Goal: Find contact information

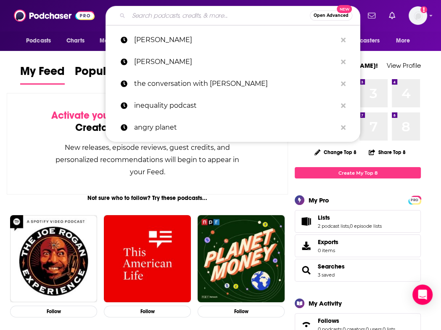
click at [165, 13] on input "Search podcasts, credits, & more..." at bounding box center [219, 15] width 181 height 13
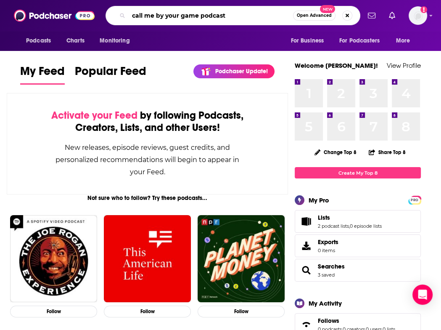
type input "call me by your game podcast"
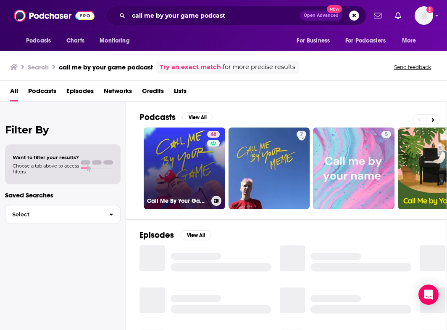
click at [179, 163] on link "48 Call Me By Your Game" at bounding box center [185, 168] width 82 height 82
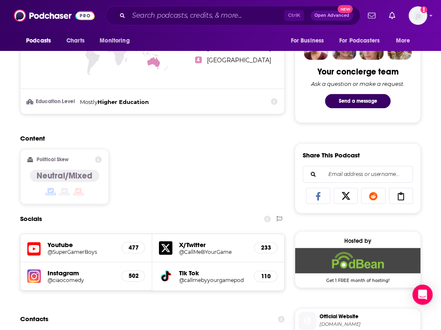
scroll to position [620, 0]
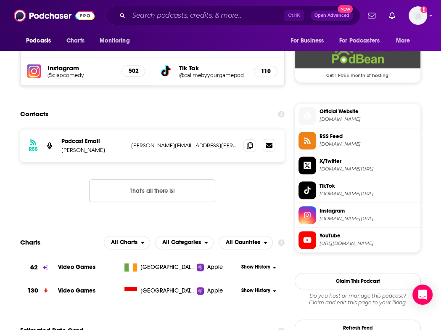
click at [271, 147] on icon at bounding box center [269, 145] width 7 height 5
click at [254, 145] on span at bounding box center [249, 145] width 13 height 13
click at [158, 20] on input "Search podcasts, credits, & more..." at bounding box center [207, 15] width 156 height 13
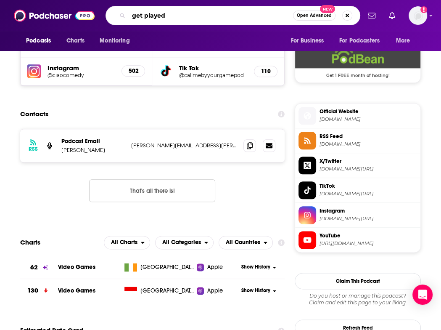
type input "get played!"
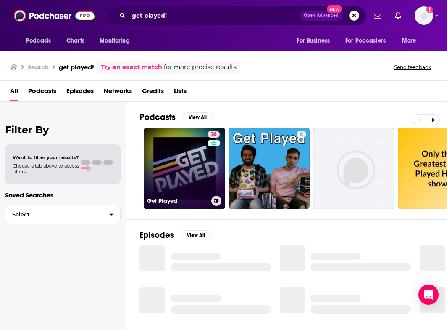
click at [161, 169] on link "76 Get Played" at bounding box center [185, 168] width 82 height 82
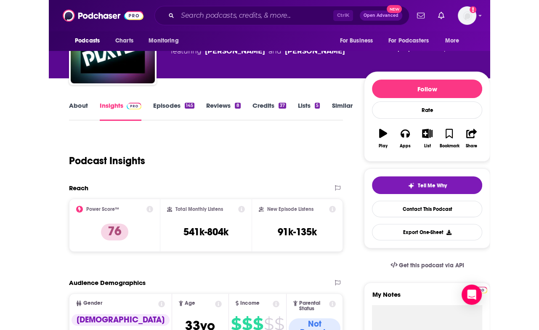
scroll to position [52, 0]
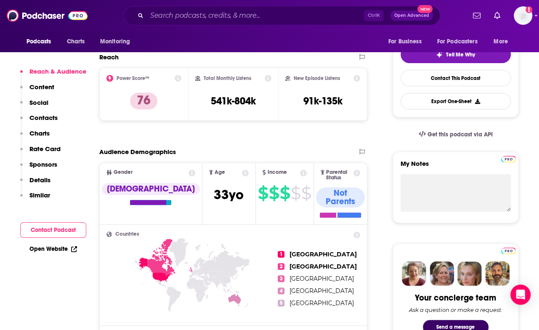
click at [45, 120] on p "Contacts" at bounding box center [43, 118] width 28 height 8
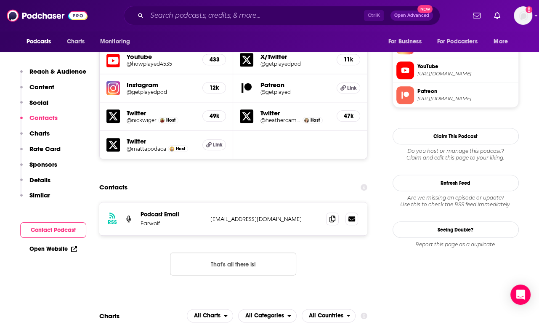
scroll to position [760, 0]
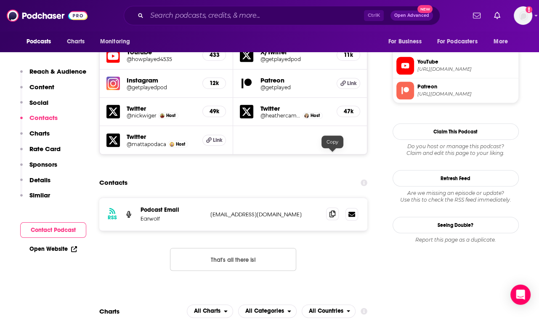
click at [332, 210] on icon at bounding box center [332, 213] width 6 height 7
click at [222, 14] on input "Search podcasts, credits, & more..." at bounding box center [255, 15] width 217 height 13
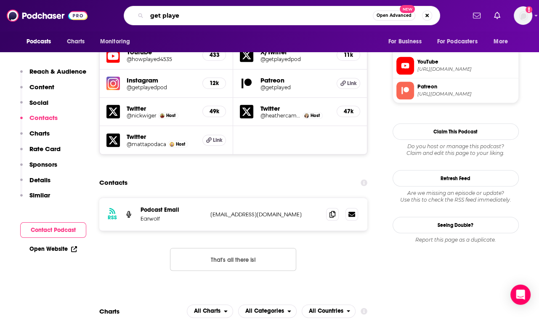
type input "get played"
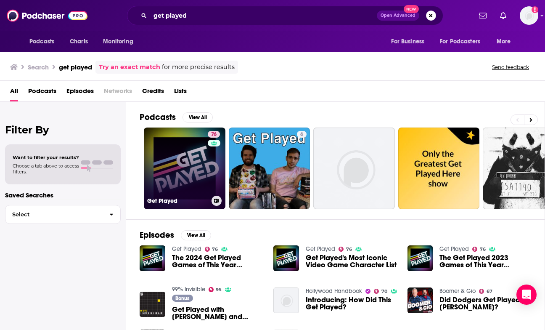
click at [168, 145] on link "76 Get Played" at bounding box center [185, 168] width 82 height 82
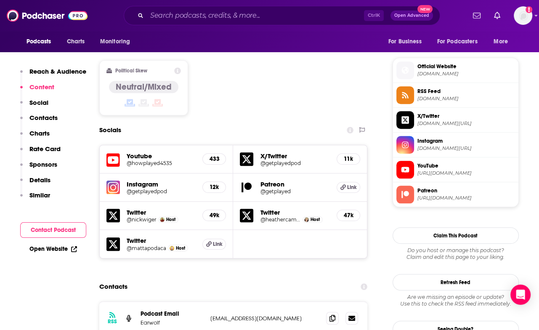
scroll to position [755, 0]
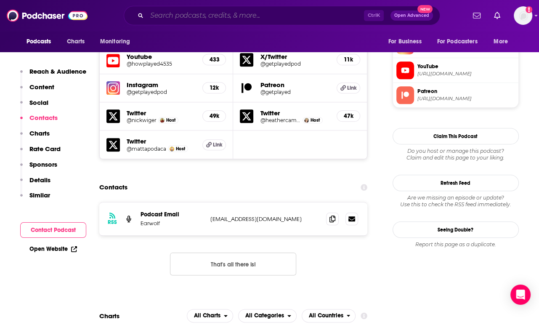
click at [230, 13] on input "Search podcasts, credits, & more..." at bounding box center [255, 15] width 217 height 13
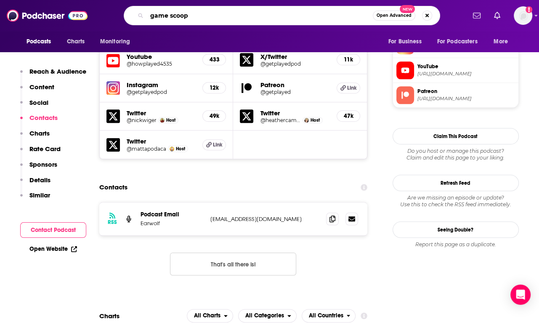
type input "game scoop!"
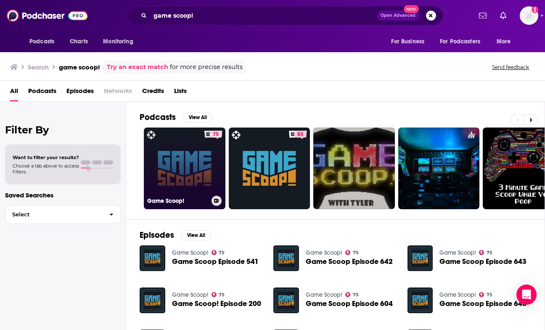
click at [185, 156] on link "75 Game Scoop!" at bounding box center [185, 168] width 82 height 82
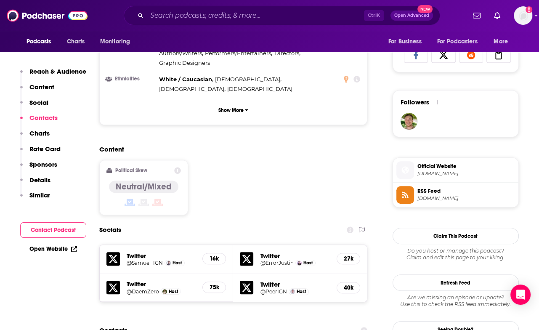
scroll to position [730, 0]
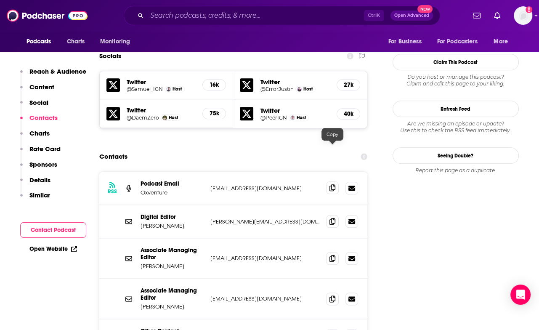
click at [334, 184] on icon at bounding box center [332, 187] width 6 height 7
click at [331, 217] on icon at bounding box center [332, 220] width 6 height 7
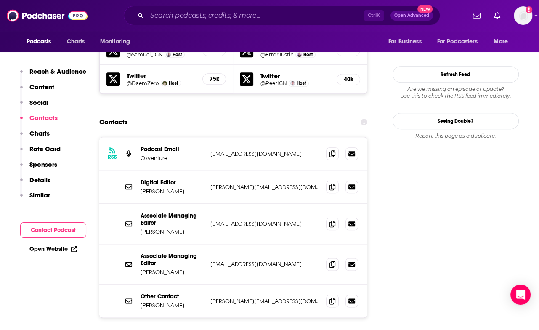
scroll to position [765, 0]
click at [333, 219] on icon at bounding box center [332, 222] width 6 height 7
